Goal: Task Accomplishment & Management: Use online tool/utility

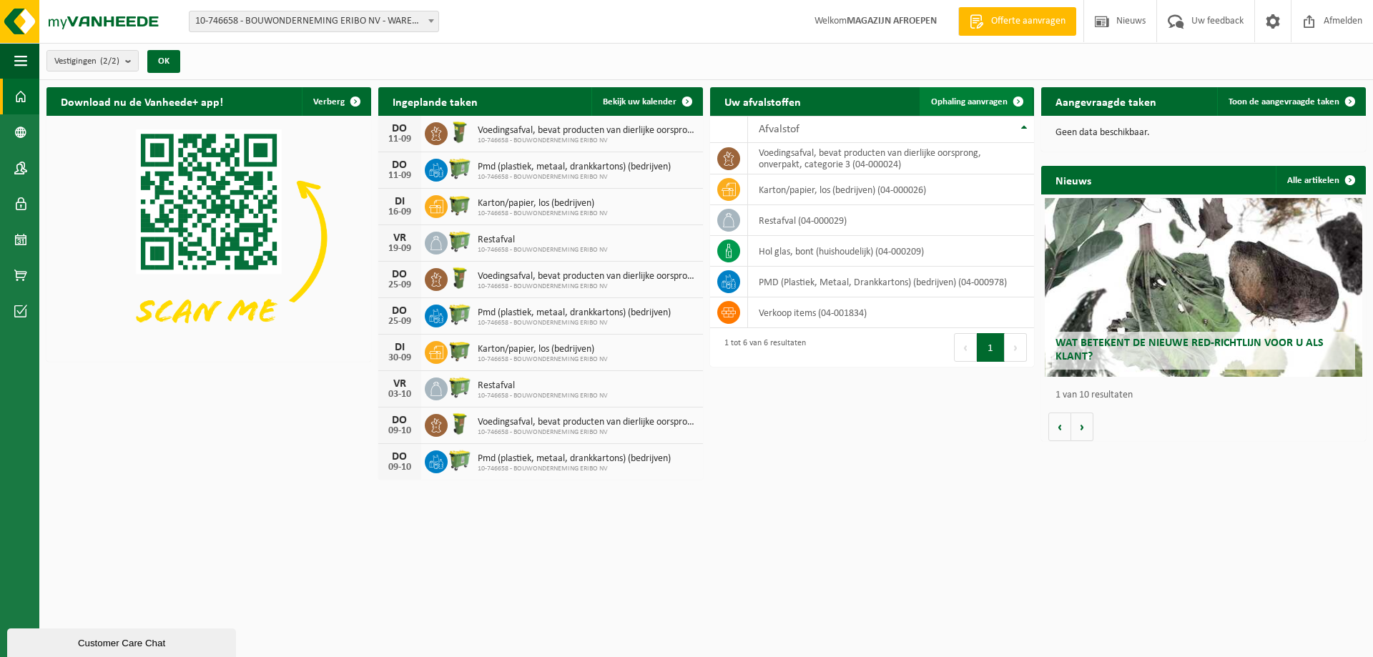
click at [976, 98] on span "Ophaling aanvragen" at bounding box center [969, 101] width 77 height 9
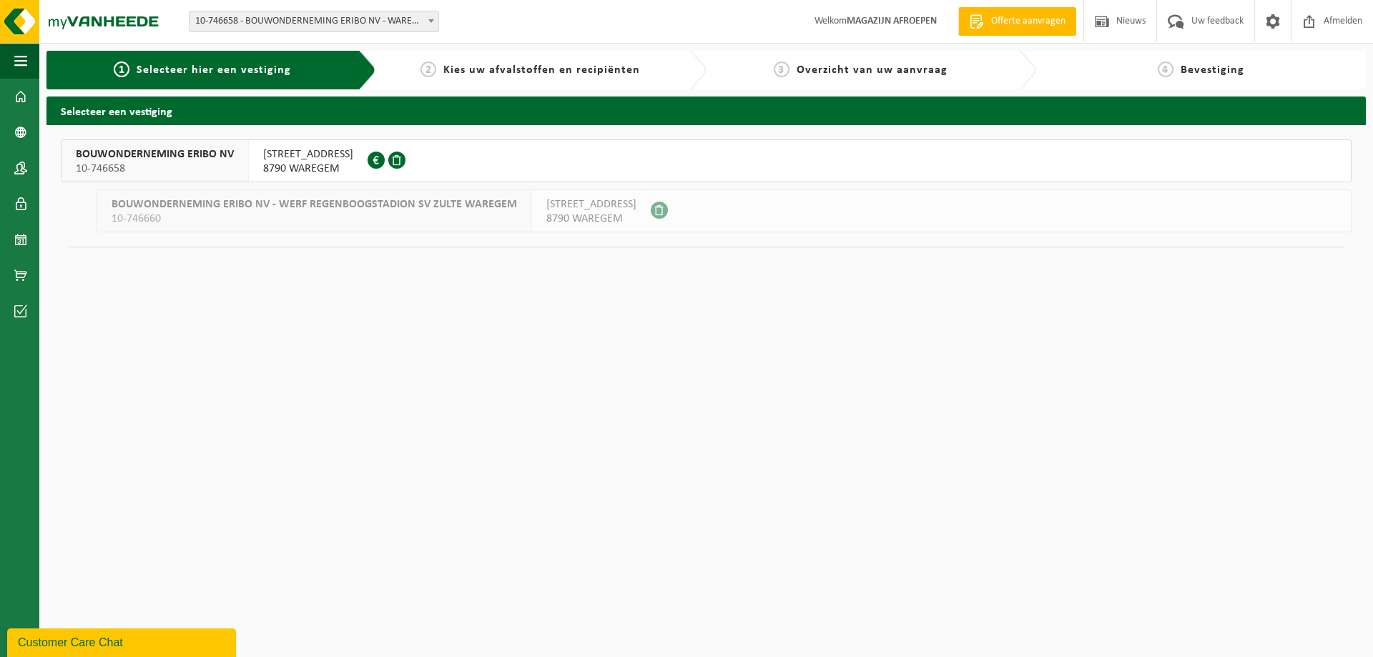
click at [279, 164] on span "8790 WAREGEM" at bounding box center [308, 169] width 90 height 14
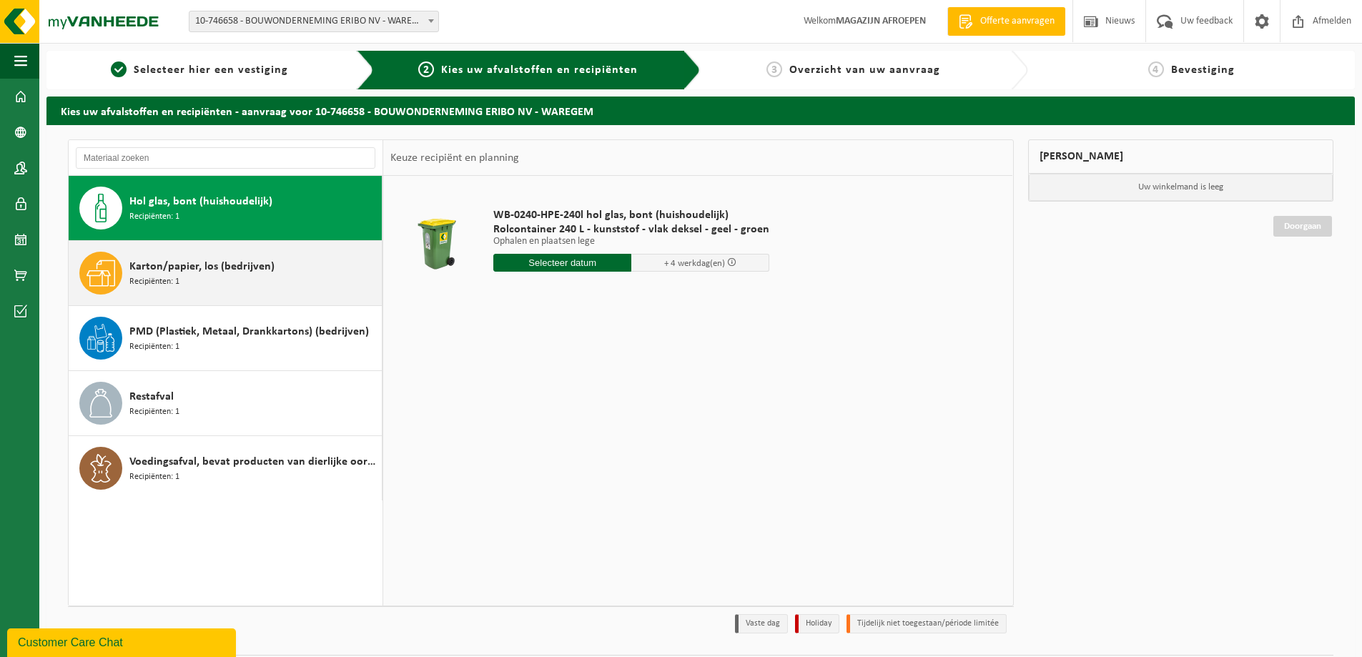
click at [210, 272] on span "Karton/papier, los (bedrijven)" at bounding box center [201, 266] width 145 height 17
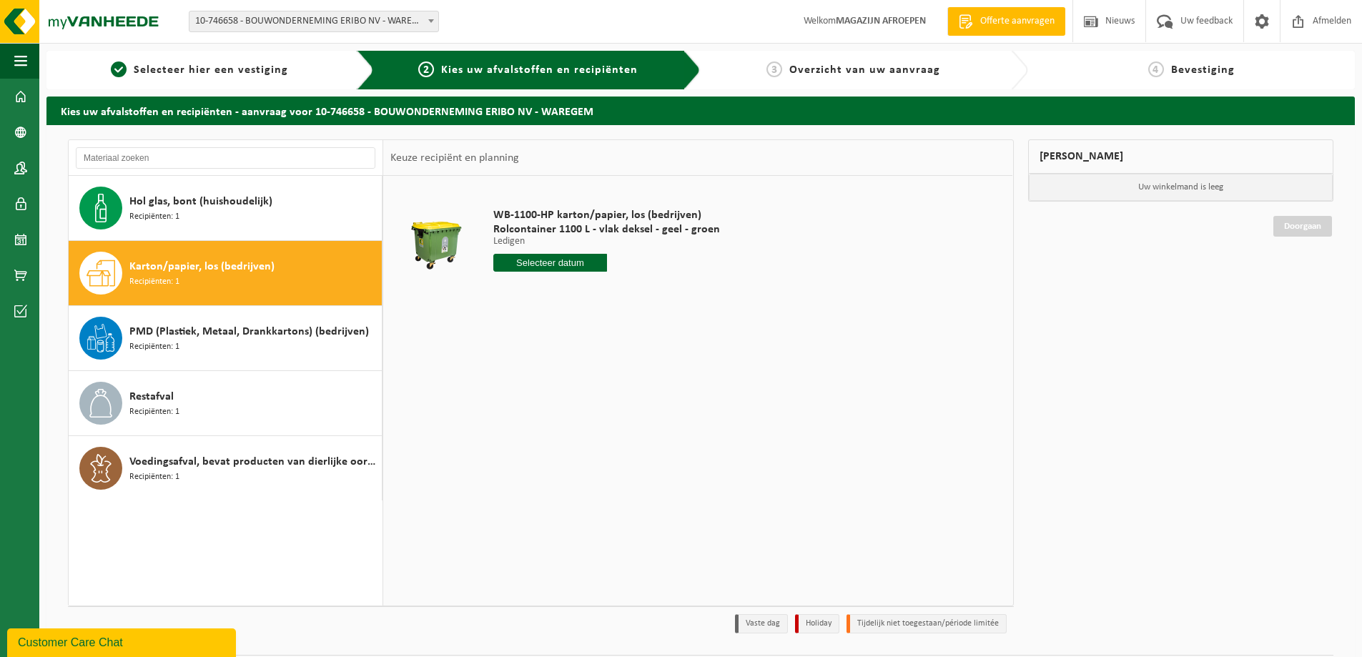
click at [580, 269] on input "text" at bounding box center [550, 263] width 114 height 18
drag, startPoint x: 852, startPoint y: 357, endPoint x: 805, endPoint y: 357, distance: 47.2
click at [851, 357] on div "WB-1100-HP karton/papier, los (bedrijven) Rolcontainer 1100 L - vlak deksel - g…" at bounding box center [697, 390] width 629 height 429
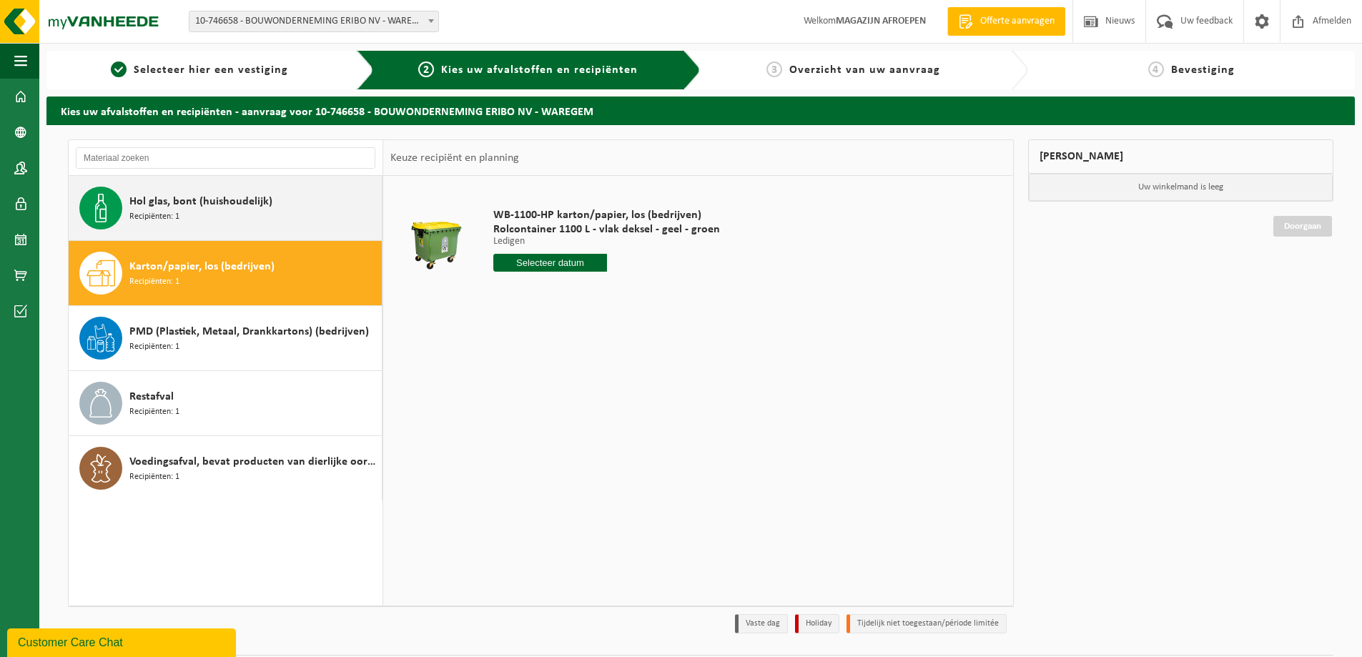
click at [230, 217] on div "Hol glas, bont (huishoudelijk) Recipiënten: 1" at bounding box center [253, 208] width 249 height 43
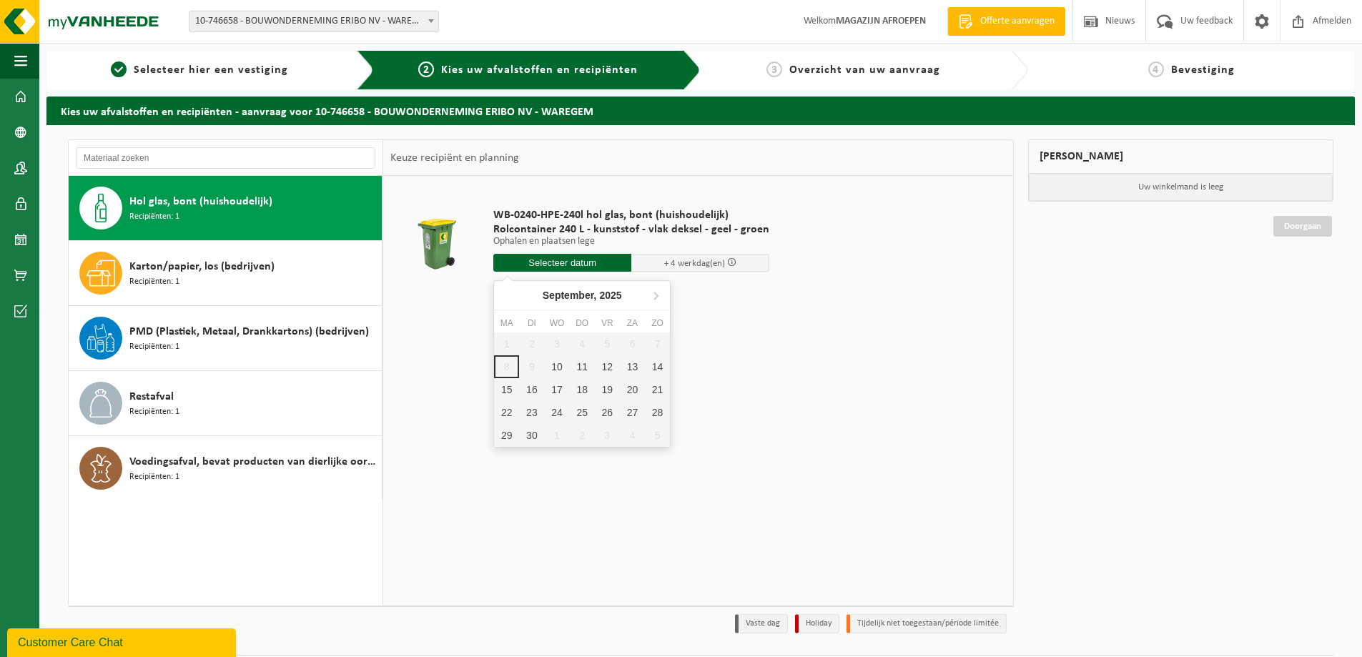
click at [582, 265] on input "text" at bounding box center [562, 263] width 138 height 18
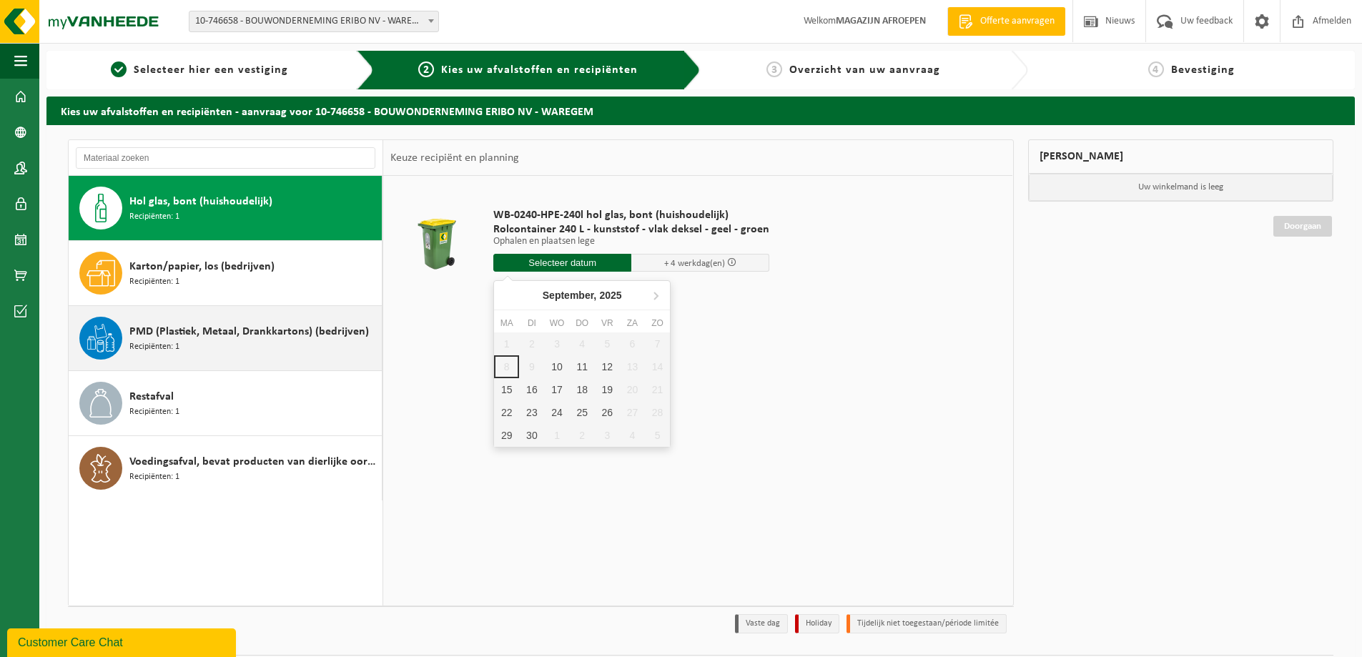
click at [260, 333] on span "PMD (Plastiek, Metaal, Drankkartons) (bedrijven)" at bounding box center [249, 331] width 240 height 17
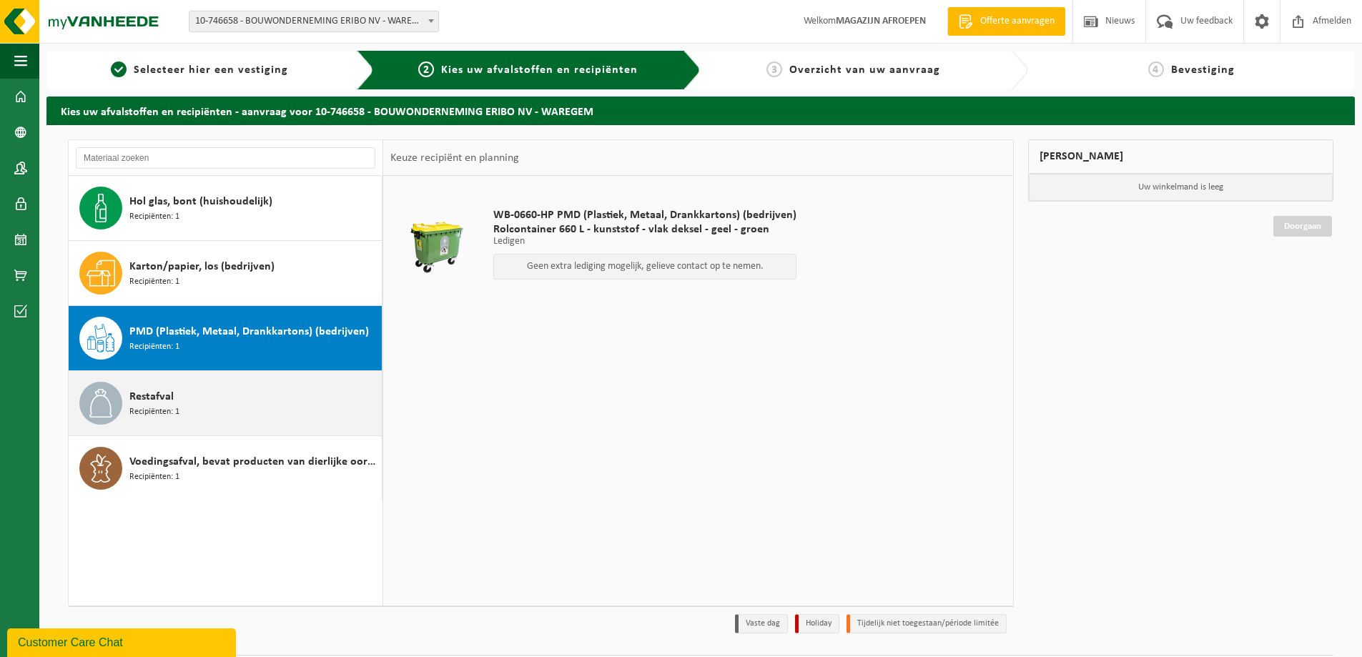
click at [152, 421] on div "Restafval Recipiënten: 1" at bounding box center [253, 403] width 249 height 43
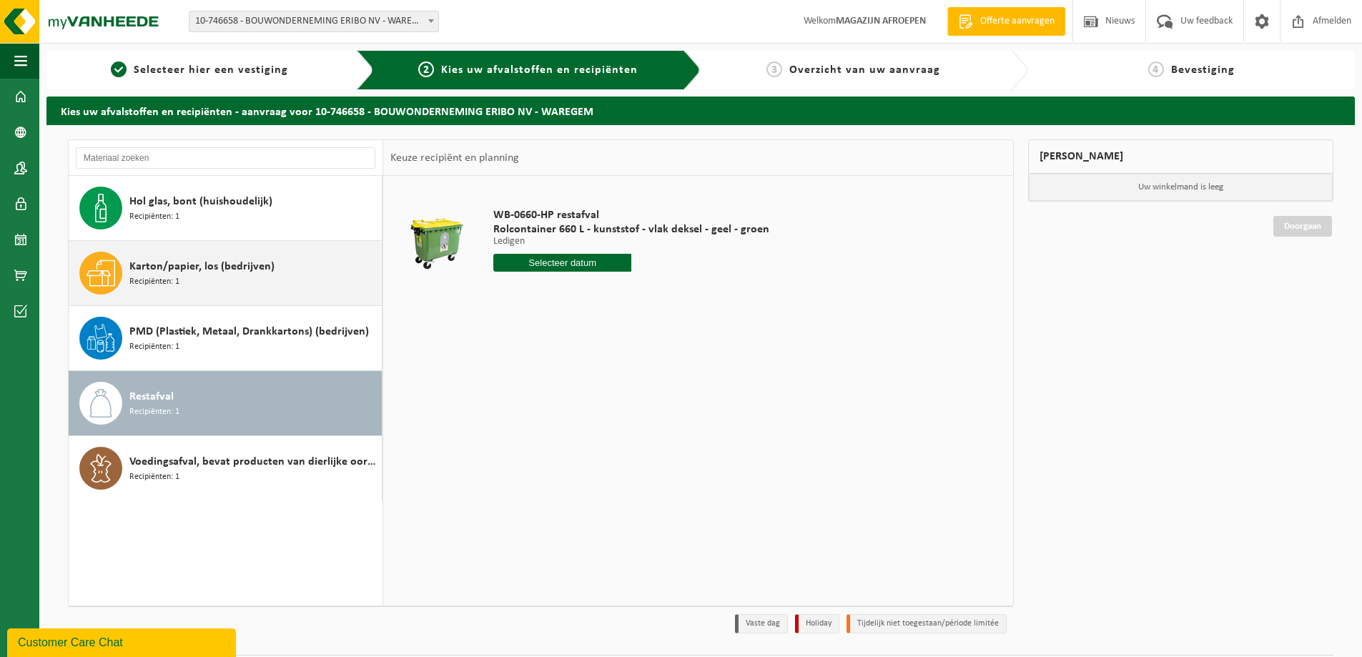
click at [252, 275] on div "Karton/papier, los (bedrijven) Recipiënten: 1" at bounding box center [253, 273] width 249 height 43
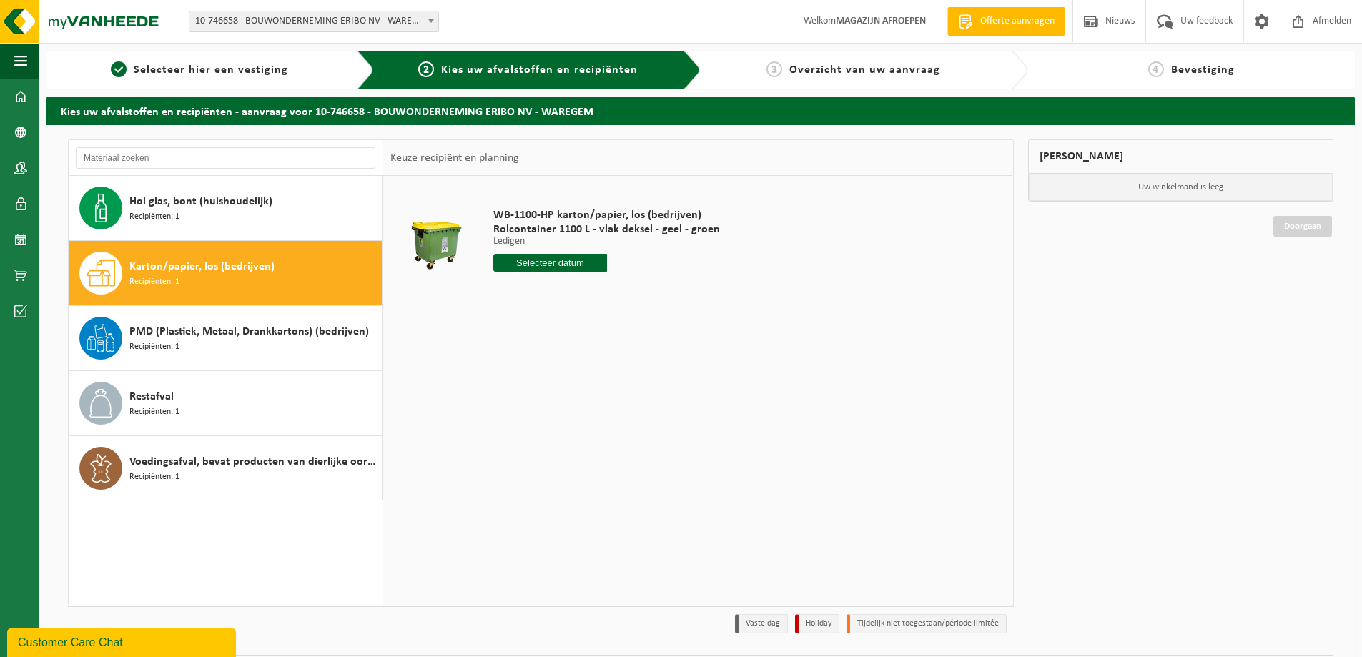
click at [577, 267] on input "text" at bounding box center [550, 263] width 114 height 18
click at [504, 365] on div "1 2 3 4 5 6 7 8 9 10 11 12 13 14 15 16 17 18 19 20 21 22 23 24 25 26 27 28 29 3…" at bounding box center [582, 390] width 176 height 114
click at [661, 297] on icon at bounding box center [655, 295] width 23 height 23
click at [506, 292] on icon at bounding box center [508, 295] width 23 height 23
